Goal: Information Seeking & Learning: Learn about a topic

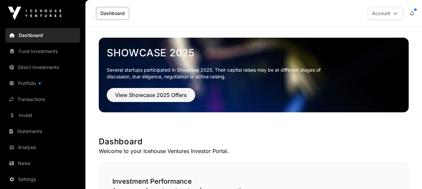
click at [118, 16] on link "Dashboard" at bounding box center [112, 13] width 33 height 13
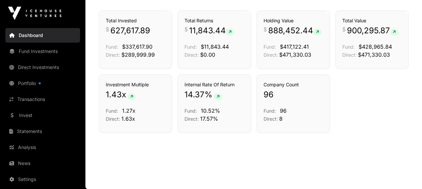
scroll to position [479, 0]
click at [26, 81] on link "Portfolio" at bounding box center [42, 83] width 75 height 15
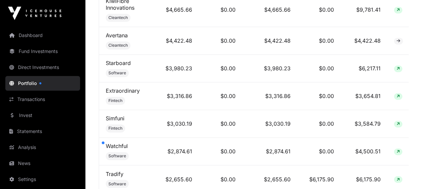
scroll to position [901, 0]
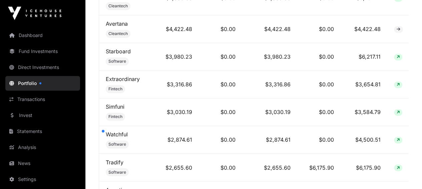
click at [112, 131] on link "Watchful" at bounding box center [117, 134] width 22 height 7
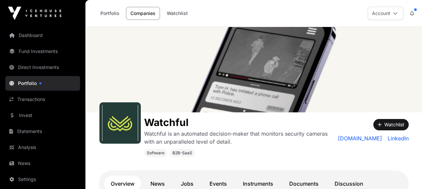
click at [37, 38] on link "Dashboard" at bounding box center [42, 35] width 75 height 15
